Goal: Task Accomplishment & Management: Manage account settings

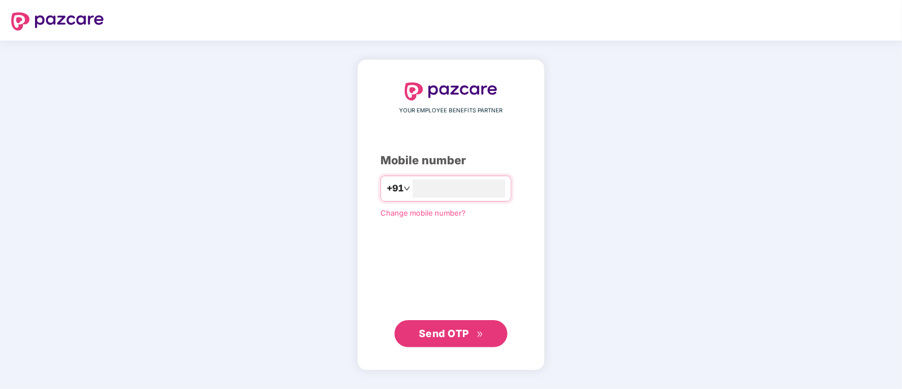
type input "**********"
click at [416, 331] on button "Send OTP" at bounding box center [450, 333] width 113 height 27
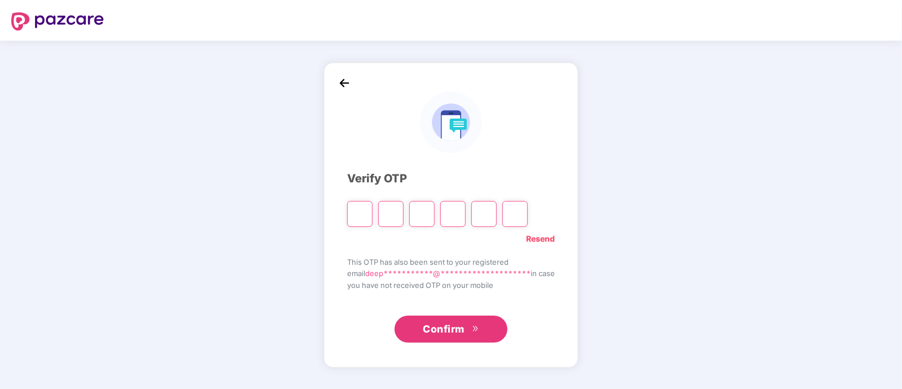
type input "*"
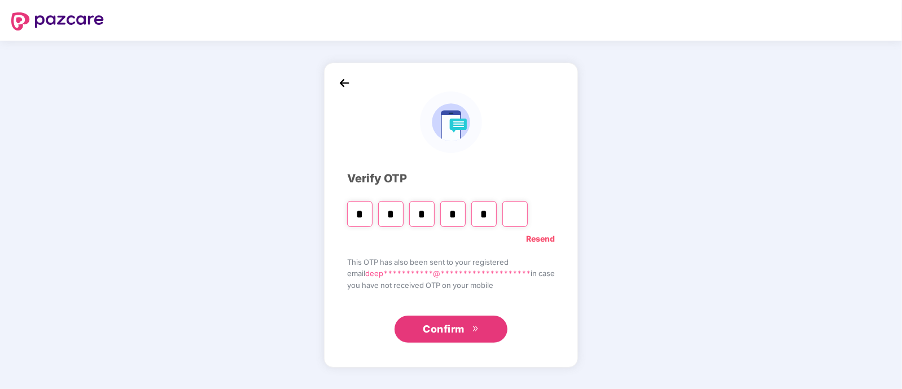
type input "*"
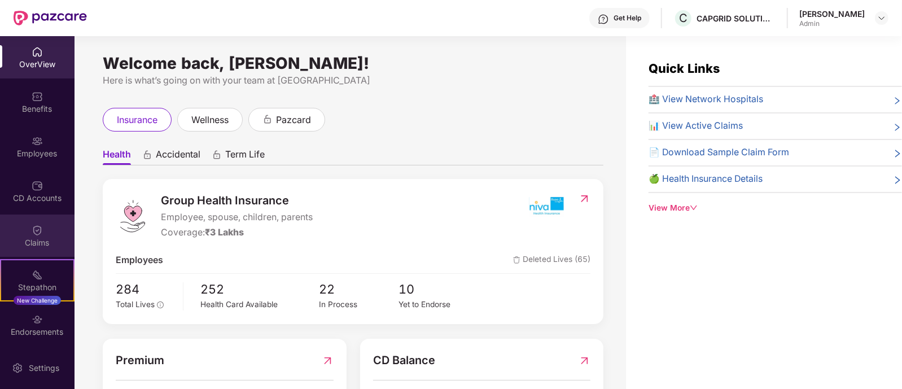
scroll to position [46, 0]
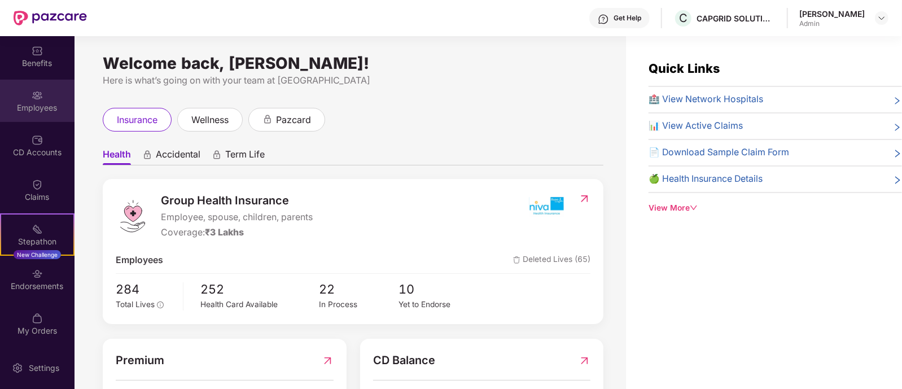
click at [39, 114] on div "Employees" at bounding box center [37, 101] width 74 height 42
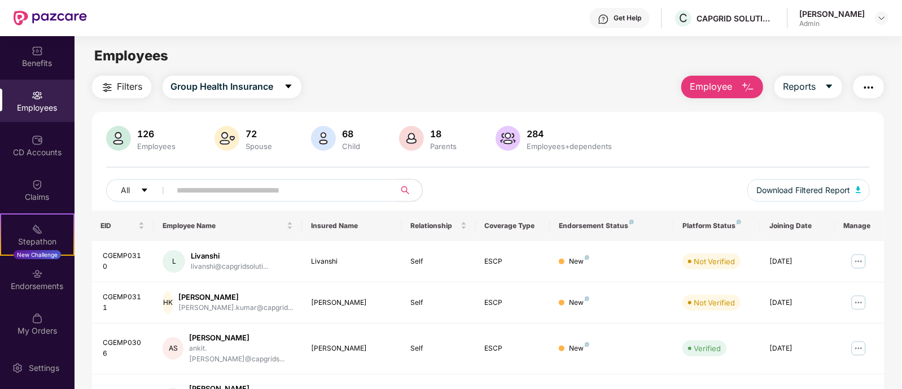
click at [315, 188] on input "text" at bounding box center [278, 190] width 203 height 17
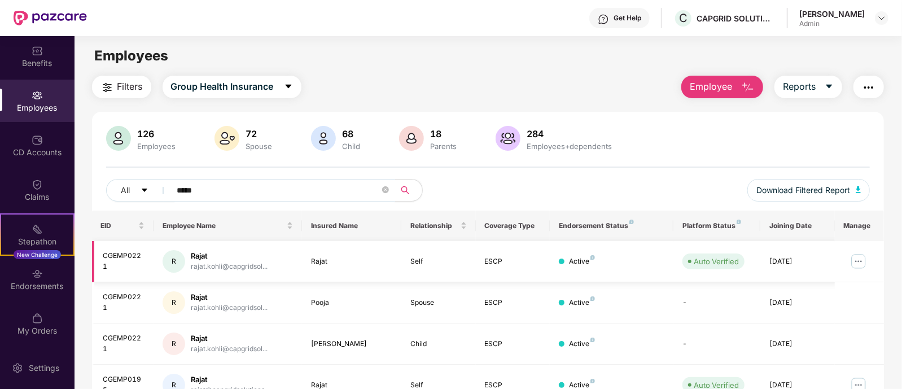
type input "*****"
click at [859, 262] on img at bounding box center [858, 261] width 18 height 18
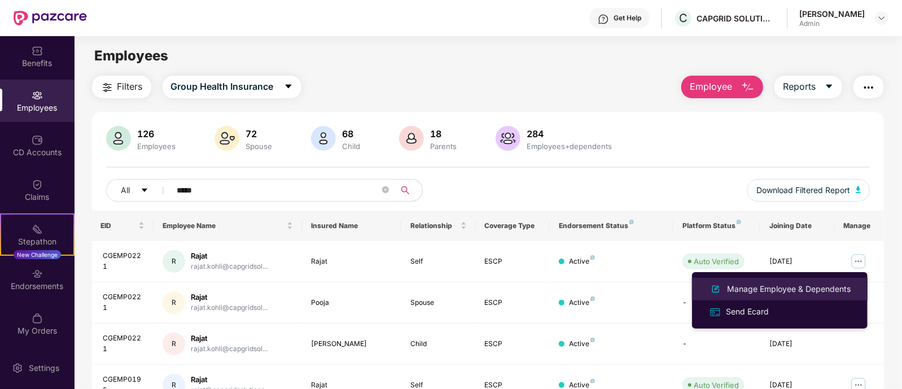
click at [764, 293] on div "Manage Employee & Dependents" at bounding box center [788, 289] width 128 height 12
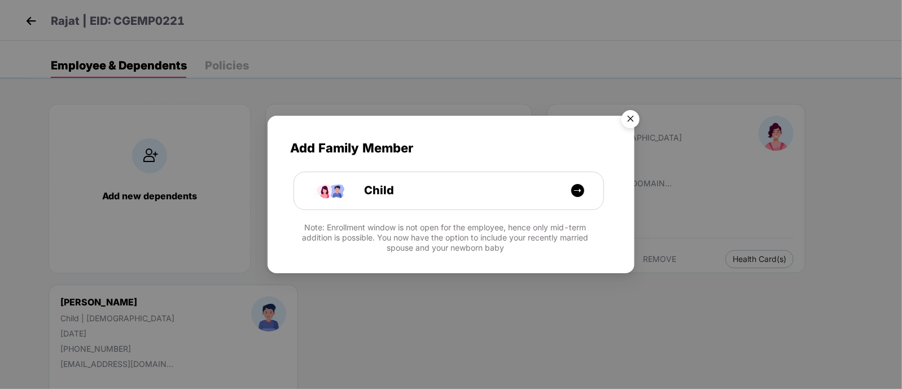
click at [629, 114] on img "Close" at bounding box center [630, 121] width 32 height 32
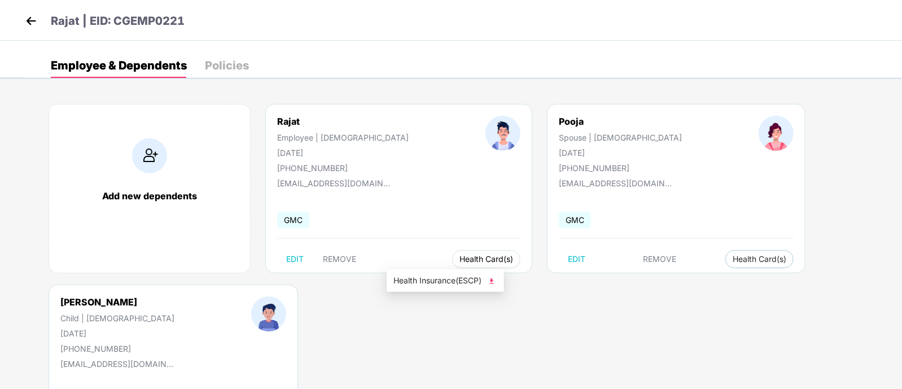
click at [459, 262] on span "Health Card(s)" at bounding box center [486, 259] width 54 height 6
click at [492, 280] on img at bounding box center [491, 280] width 11 height 11
